Goal: Task Accomplishment & Management: Manage account settings

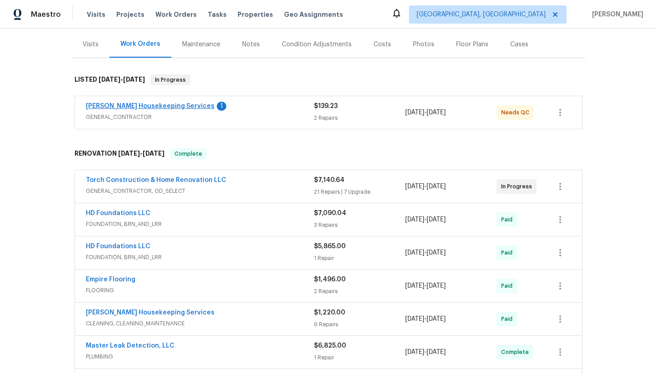
scroll to position [115, 0]
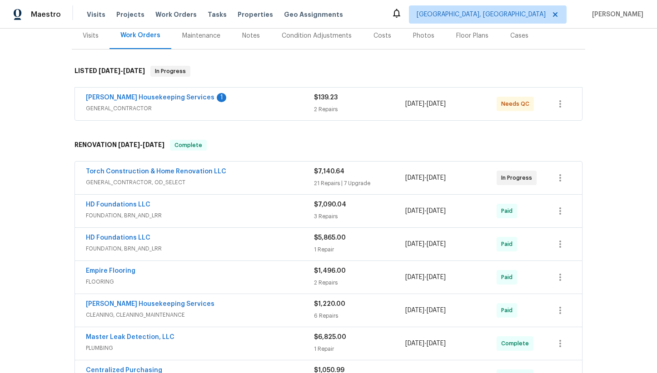
click at [199, 203] on div "HD Foundations LLC" at bounding box center [200, 205] width 228 height 11
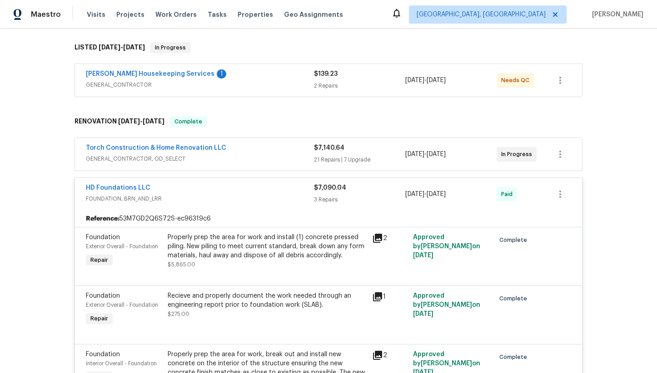
scroll to position [125, 0]
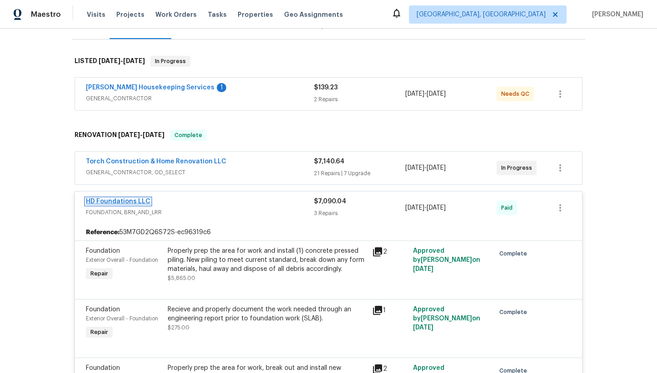
click at [128, 203] on link "HD Foundations LLC" at bounding box center [118, 202] width 65 height 6
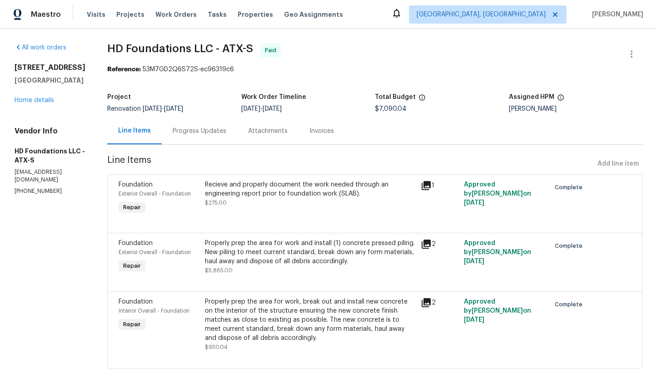
click at [325, 134] on div "Invoices" at bounding box center [321, 131] width 25 height 9
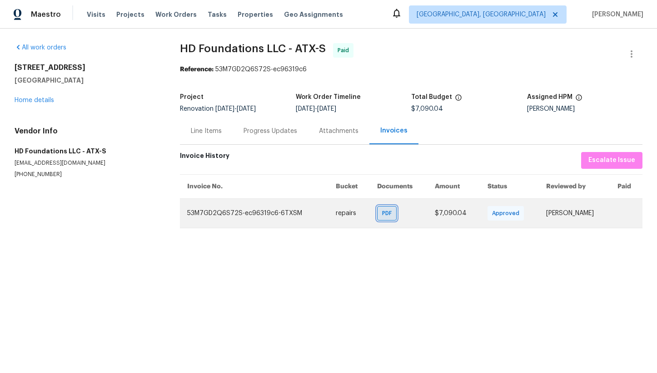
click at [382, 213] on span "PDF" at bounding box center [388, 213] width 13 height 9
